Goal: Find contact information: Find contact information

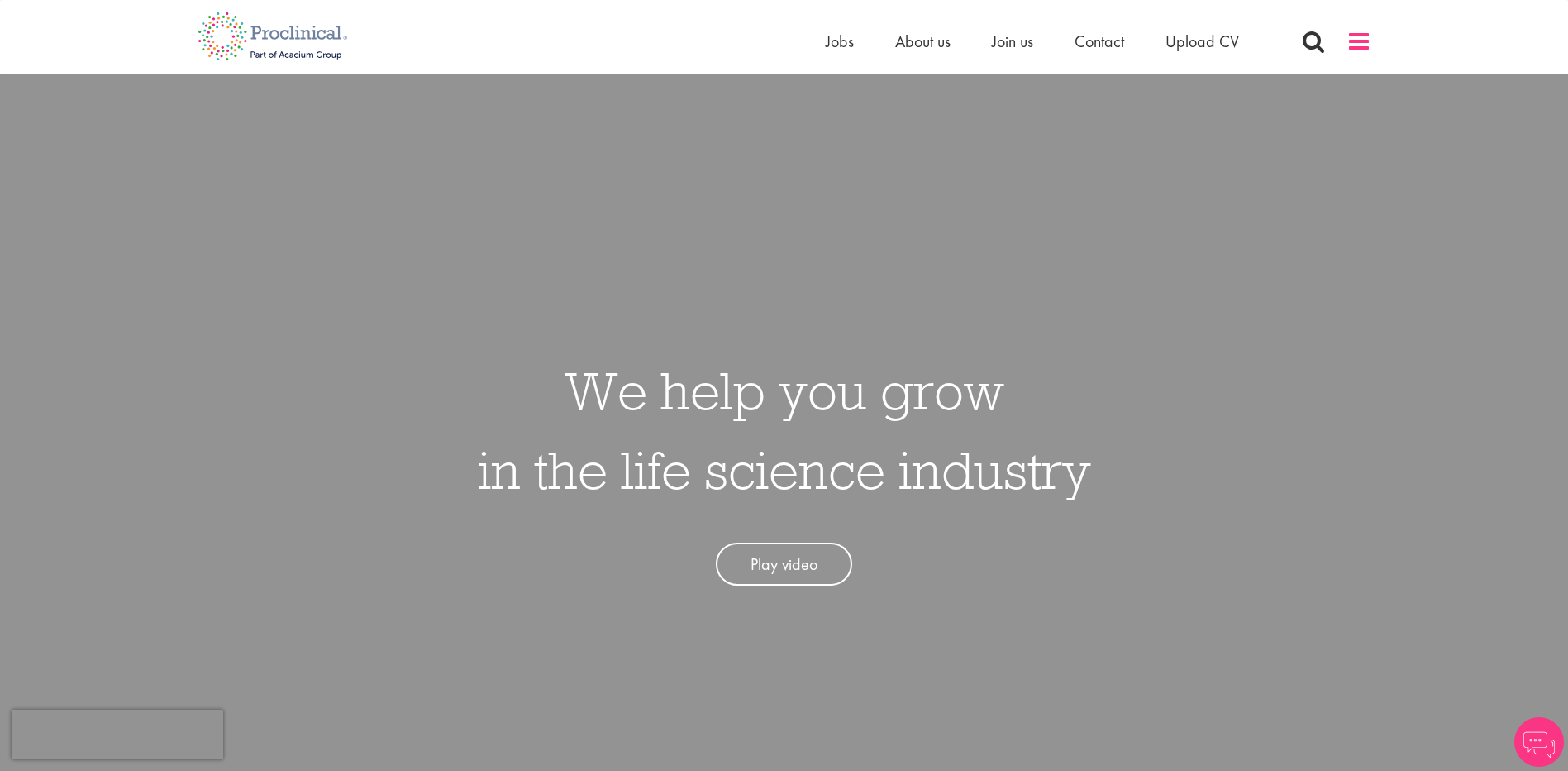
click at [1350, 46] on span at bounding box center [1359, 41] width 25 height 25
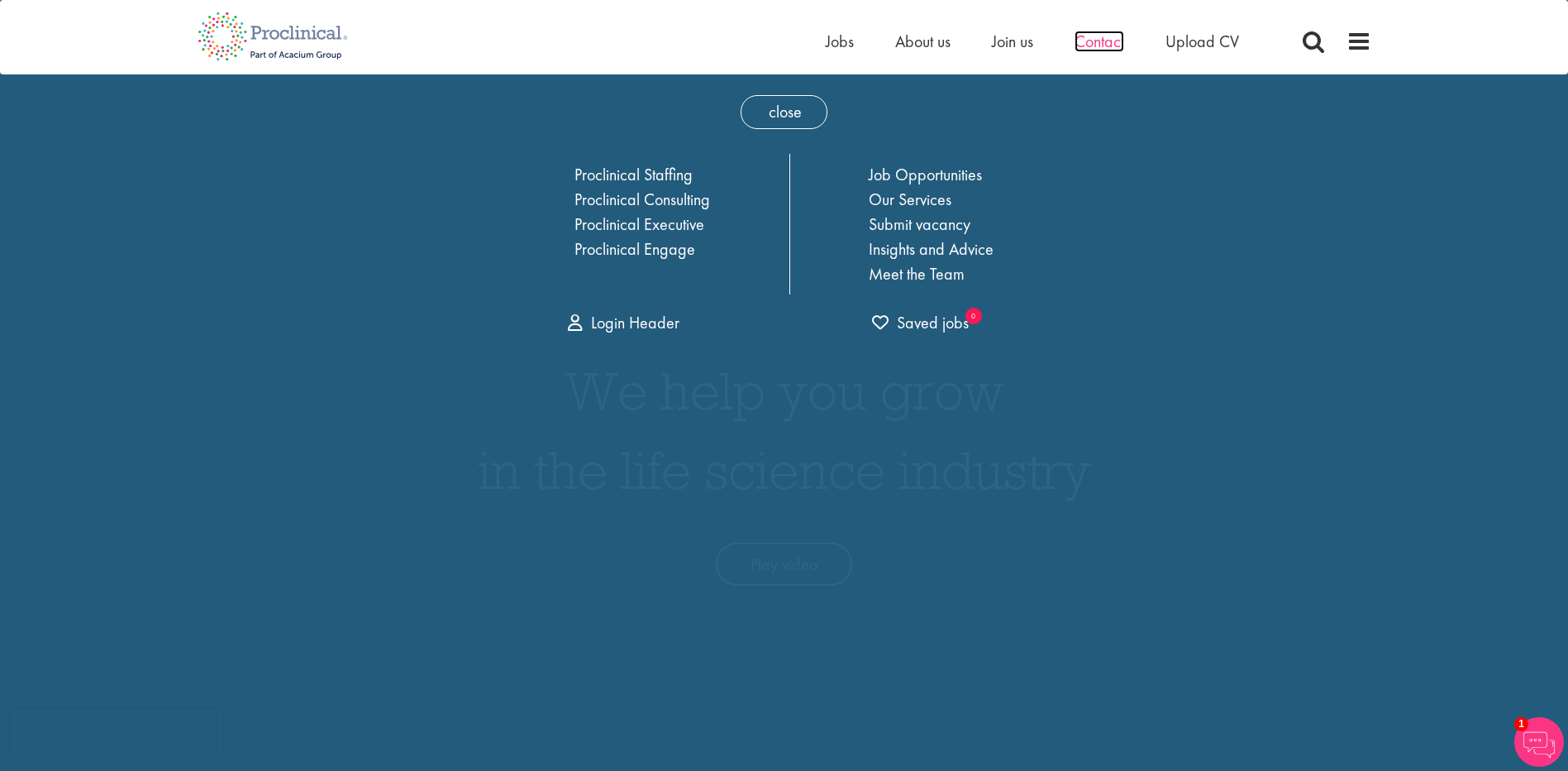
click at [1083, 42] on span "Contact" at bounding box center [1099, 41] width 50 height 21
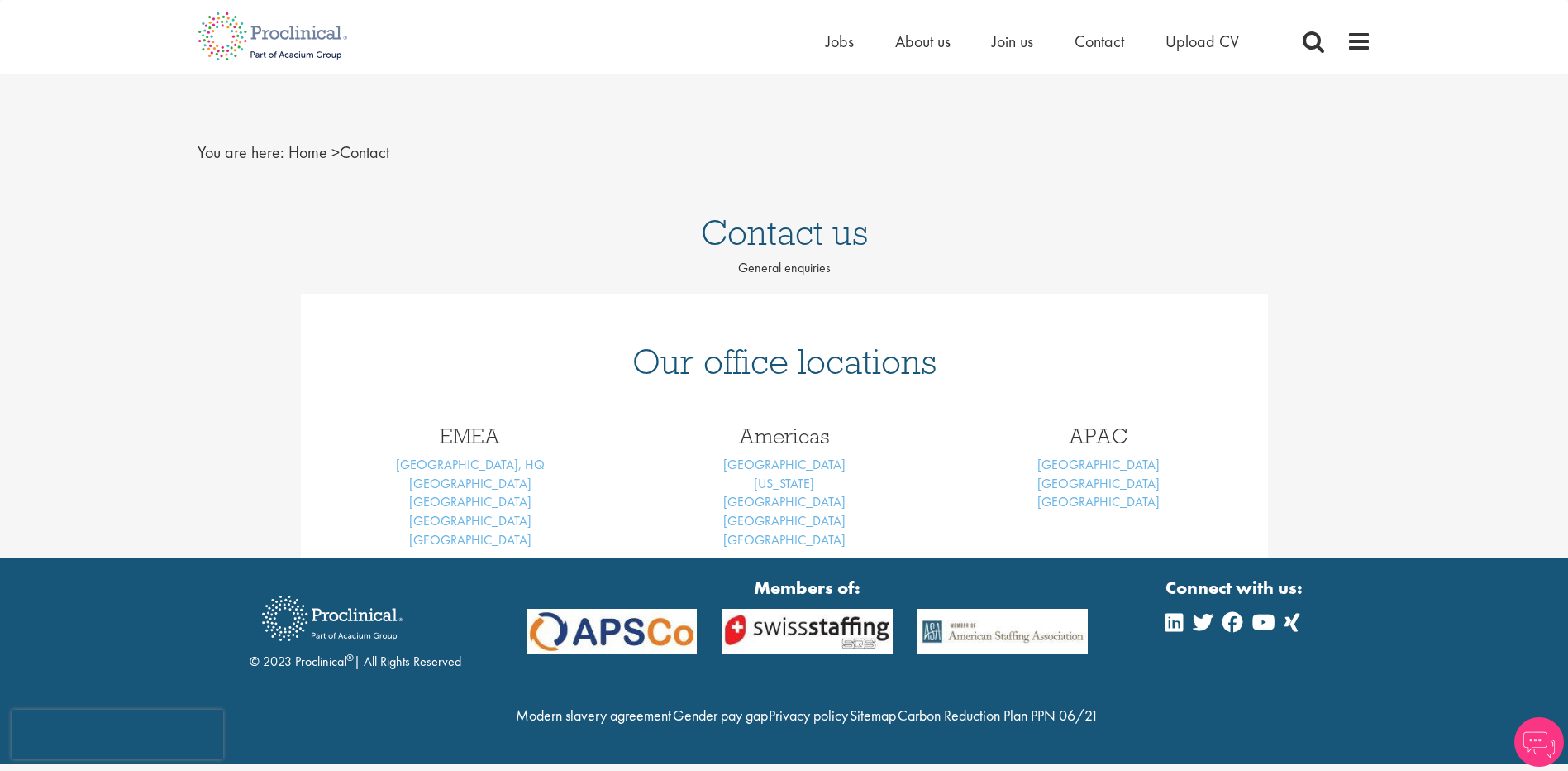
scroll to position [8, 0]
click at [451, 463] on link "London, HQ" at bounding box center [470, 464] width 149 height 18
